Goal: Task Accomplishment & Management: Complete application form

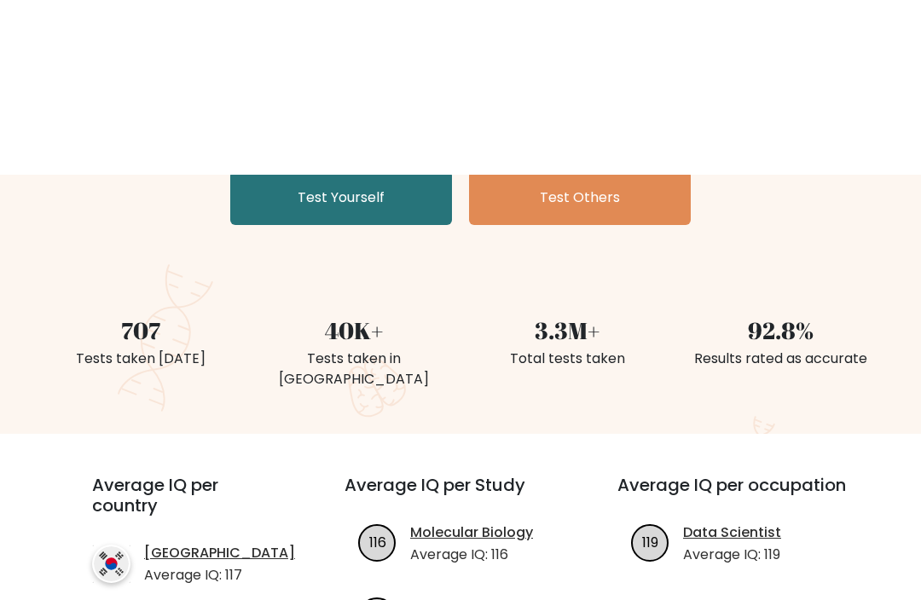
scroll to position [155, 0]
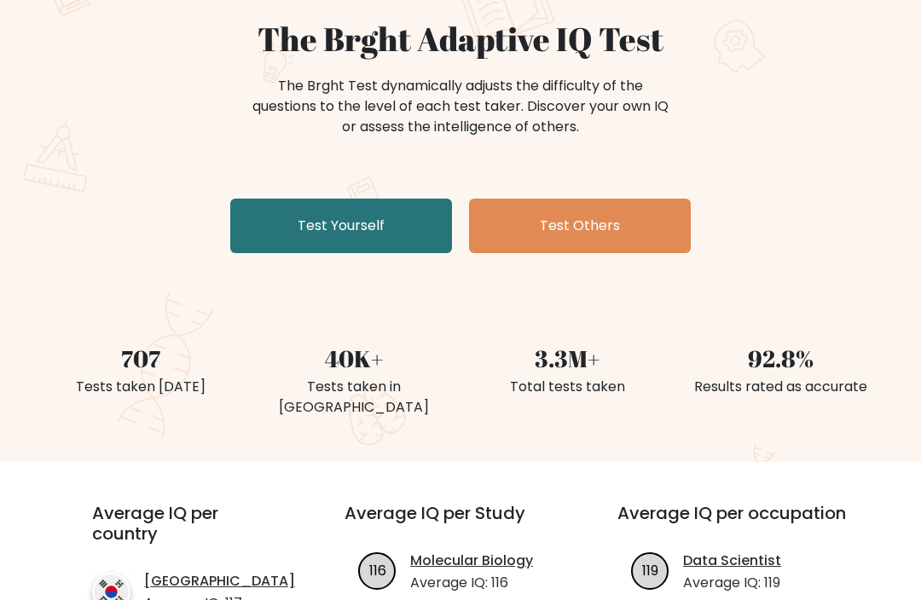
click at [263, 244] on link "Test Yourself" at bounding box center [341, 226] width 222 height 55
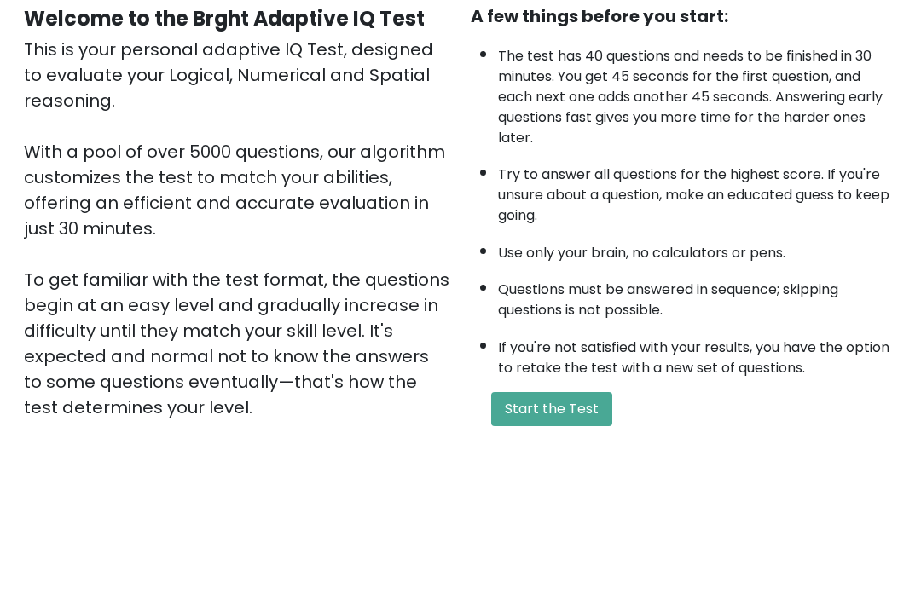
scroll to position [201, 0]
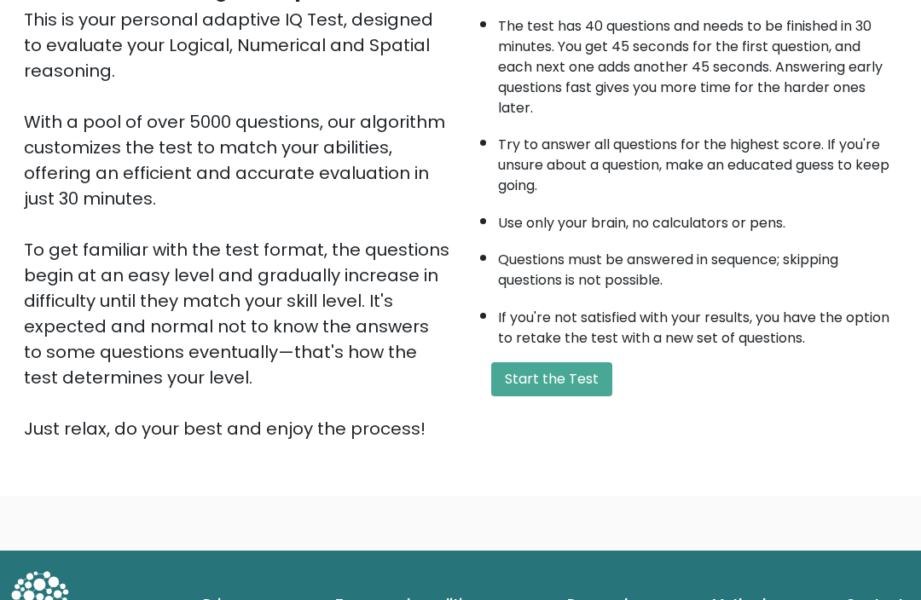
click at [552, 363] on button "Start the Test" at bounding box center [551, 380] width 121 height 34
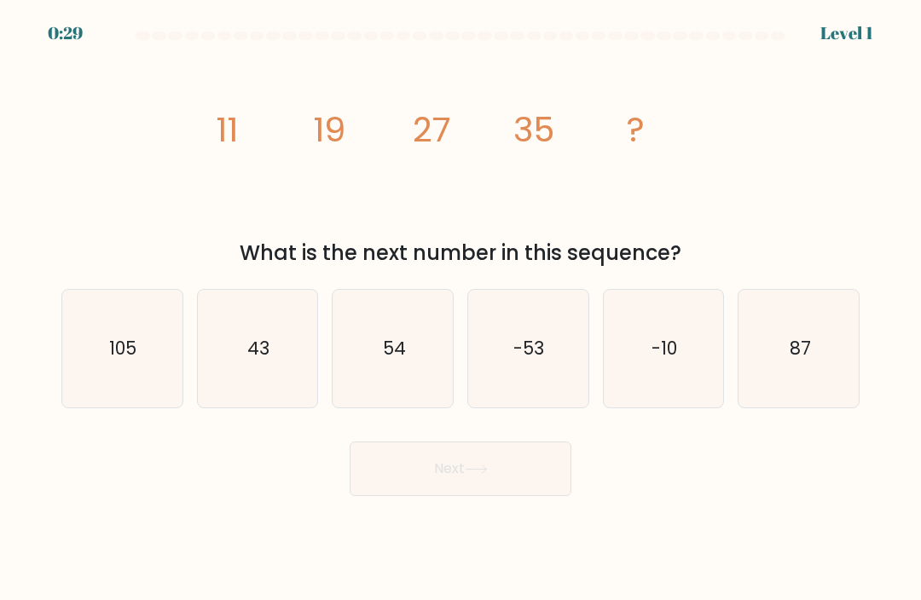
click at [228, 372] on icon "43" at bounding box center [258, 349] width 118 height 118
click at [460, 309] on input "b. 43" at bounding box center [460, 304] width 1 height 9
radio input "true"
click at [383, 493] on button "Next" at bounding box center [461, 469] width 222 height 55
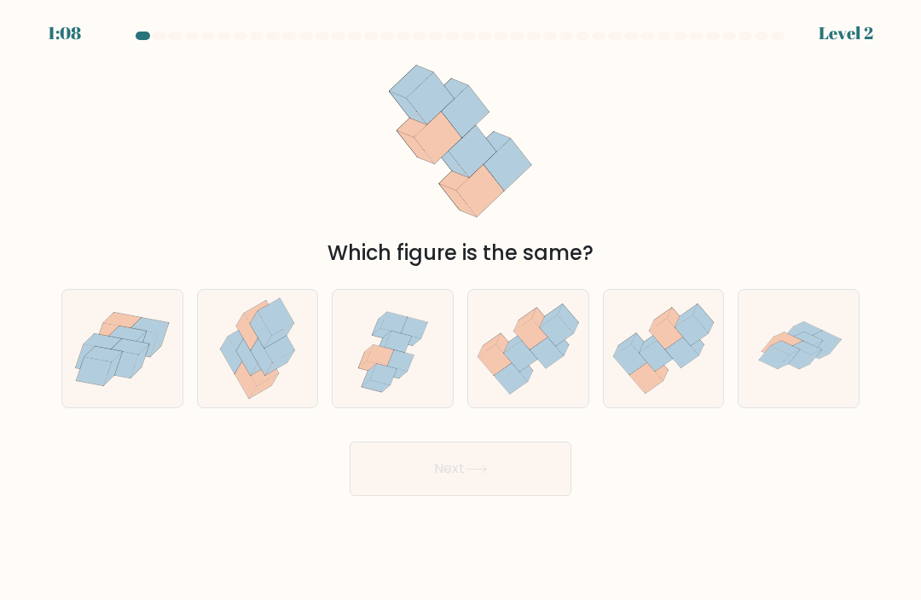
click at [499, 392] on icon at bounding box center [510, 378] width 33 height 31
click at [461, 309] on input "d." at bounding box center [460, 304] width 1 height 9
radio input "true"
click at [410, 492] on button "Next" at bounding box center [461, 469] width 222 height 55
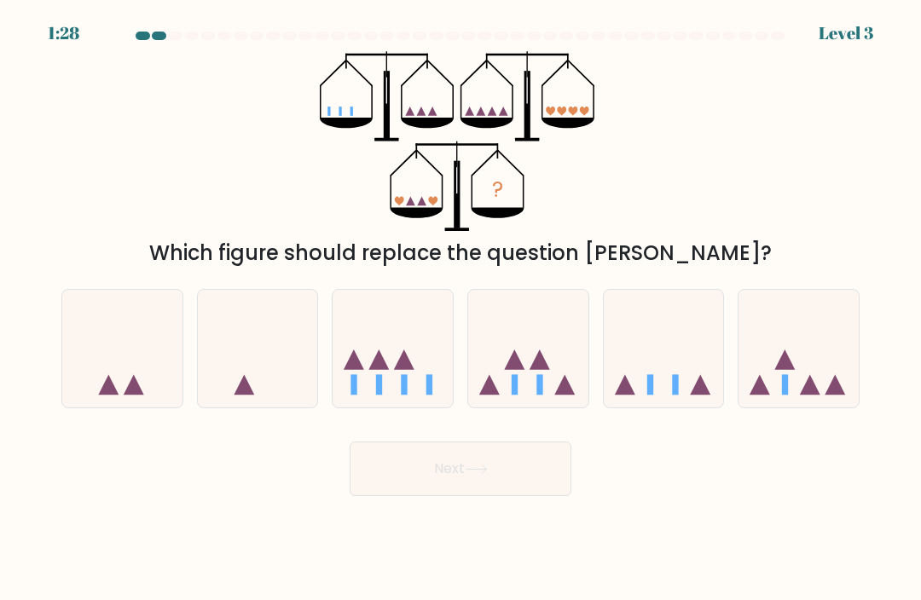
click at [637, 394] on icon at bounding box center [664, 349] width 120 height 100
click at [461, 309] on input "e." at bounding box center [460, 304] width 1 height 9
radio input "true"
click at [390, 486] on button "Next" at bounding box center [461, 469] width 222 height 55
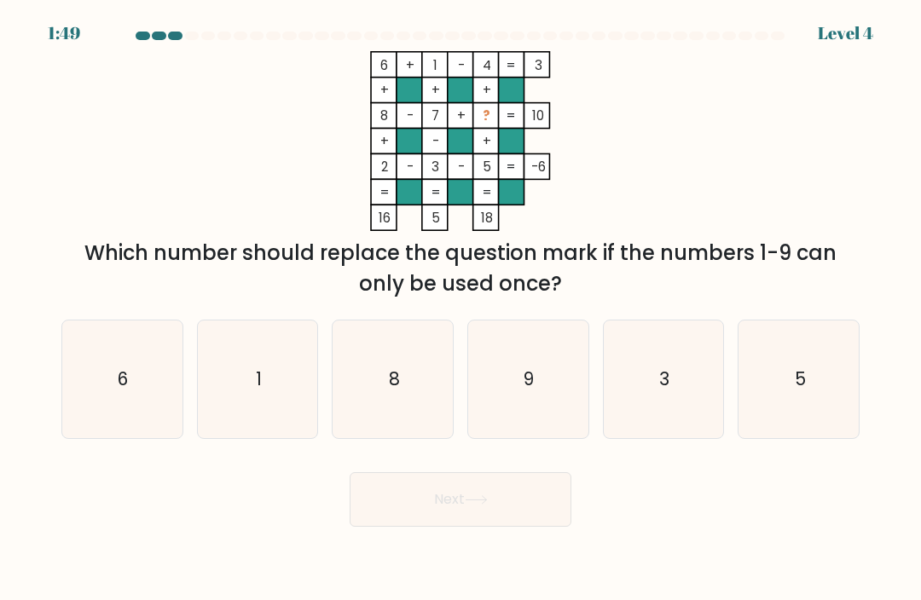
click at [535, 407] on icon "9" at bounding box center [528, 380] width 118 height 118
click at [461, 309] on input "d. 9" at bounding box center [460, 304] width 1 height 9
radio input "true"
click at [460, 527] on button "Next" at bounding box center [461, 499] width 222 height 55
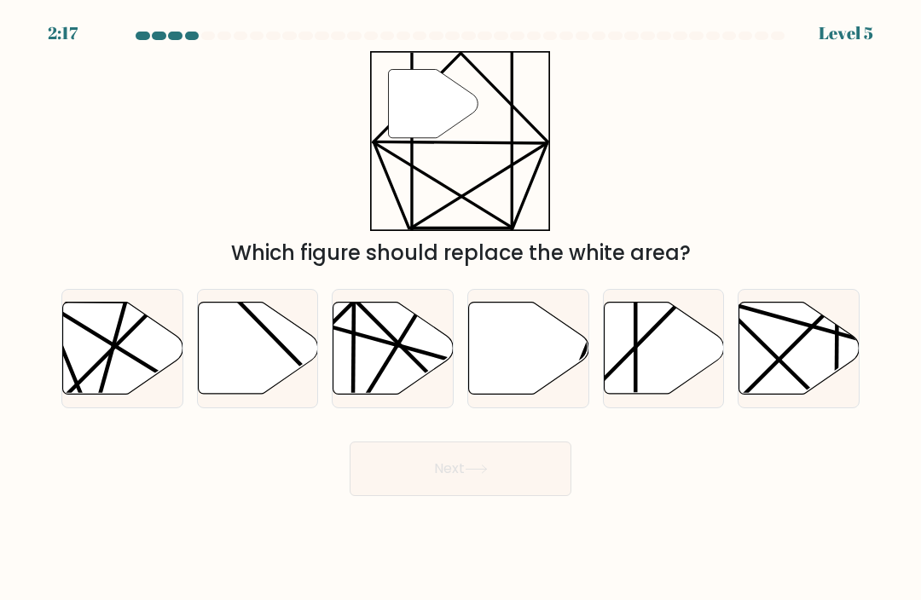
click at [642, 355] on icon at bounding box center [701, 397] width 234 height 235
click at [461, 309] on input "e." at bounding box center [460, 304] width 1 height 9
radio input "true"
click at [452, 496] on button "Next" at bounding box center [461, 469] width 222 height 55
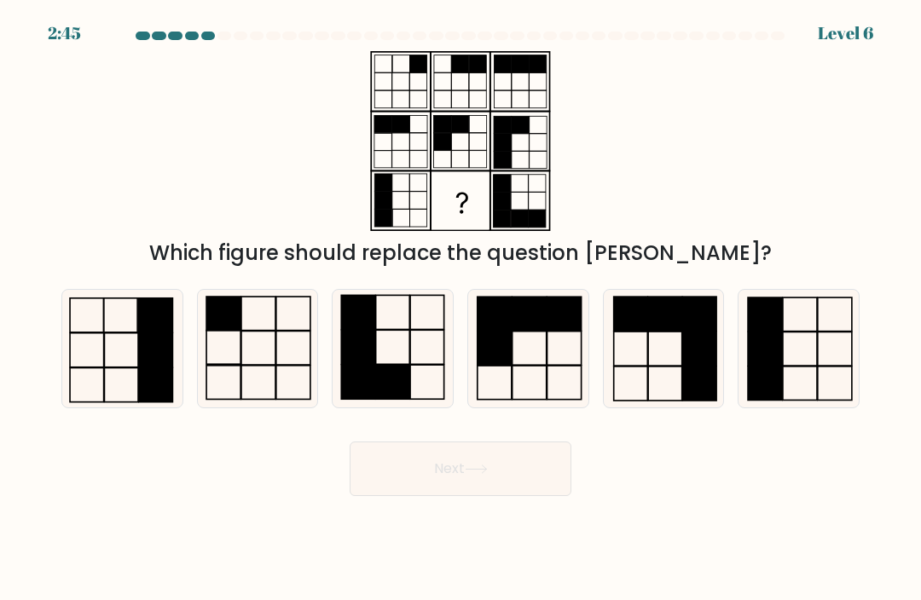
click at [630, 372] on icon at bounding box center [663, 349] width 118 height 118
click at [461, 309] on input "e." at bounding box center [460, 304] width 1 height 9
radio input "true"
click at [371, 496] on button "Next" at bounding box center [461, 469] width 222 height 55
